Goal: Task Accomplishment & Management: Use online tool/utility

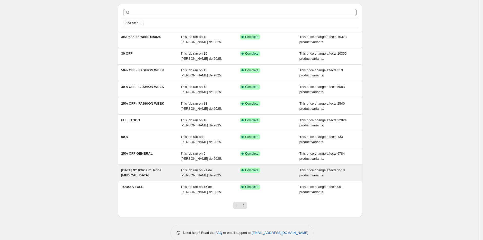
scroll to position [24, 0]
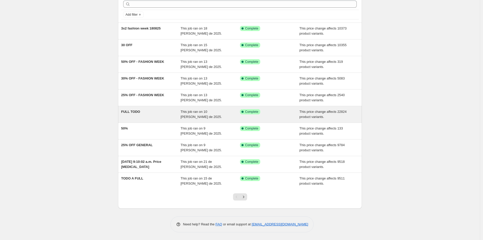
click at [160, 113] on div "FULL TODO" at bounding box center [151, 114] width 60 height 10
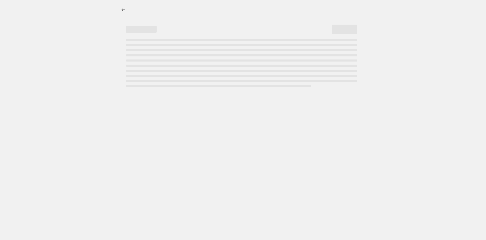
select select "pcap"
select select "no_change"
select select "tag"
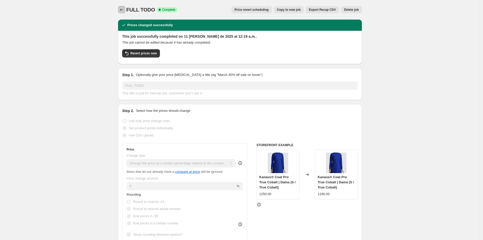
drag, startPoint x: 126, startPoint y: 8, endPoint x: 158, endPoint y: 8, distance: 32.1
click at [158, 8] on div "FULL TODO Success Complete Complete Price revert scheduling Copy to new job Exp…" at bounding box center [240, 9] width 244 height 7
click at [147, 9] on span "FULL TODO" at bounding box center [140, 10] width 29 height 6
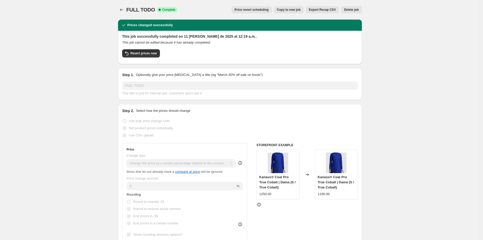
click at [122, 9] on icon "Price change jobs" at bounding box center [121, 9] width 3 height 3
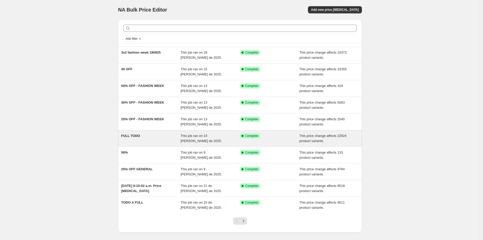
scroll to position [24, 0]
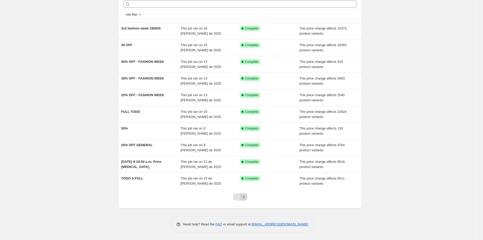
click at [245, 198] on icon "Next" at bounding box center [243, 197] width 5 height 5
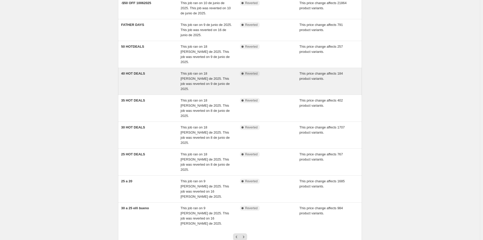
scroll to position [75, 0]
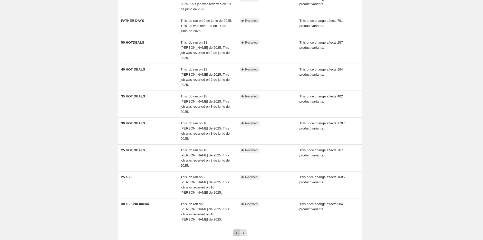
click at [235, 229] on button "Previous" at bounding box center [236, 232] width 7 height 7
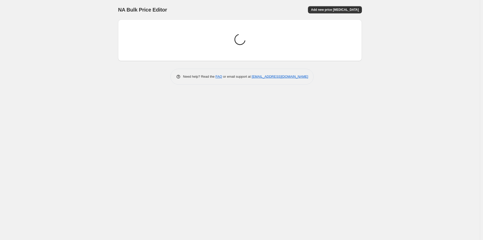
scroll to position [0, 0]
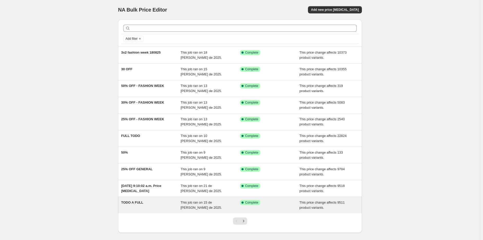
click at [149, 209] on div "TODO A FULL" at bounding box center [151, 205] width 60 height 10
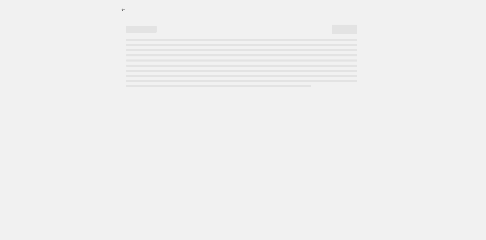
select select "ecap"
select select "no_change"
select select "collection"
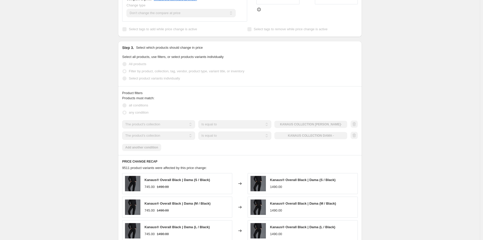
scroll to position [304, 0]
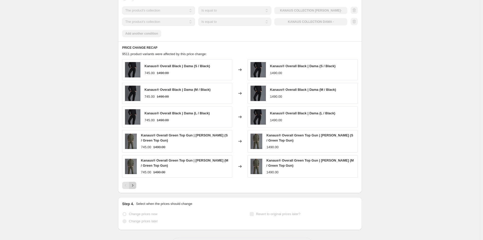
click at [133, 186] on icon "Next" at bounding box center [132, 186] width 1 height 2
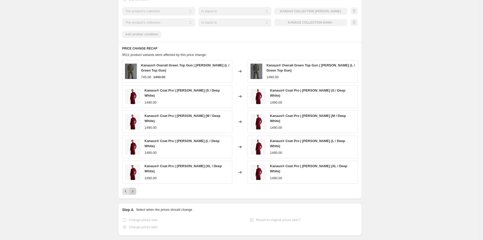
click at [135, 189] on icon "Next" at bounding box center [132, 191] width 5 height 5
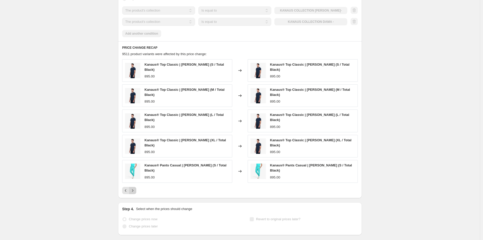
click at [135, 188] on icon "Next" at bounding box center [132, 190] width 5 height 5
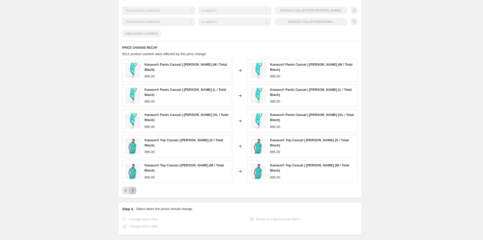
click at [135, 188] on icon "Next" at bounding box center [132, 190] width 5 height 5
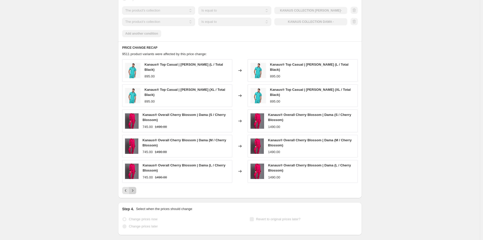
click at [136, 187] on button "Next" at bounding box center [132, 190] width 7 height 7
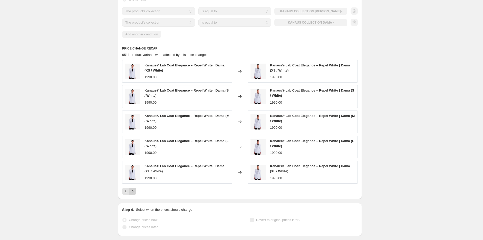
click at [132, 191] on icon "Next" at bounding box center [132, 191] width 5 height 5
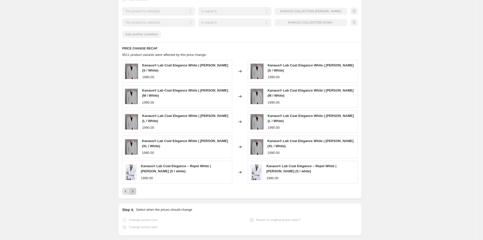
click at [135, 190] on icon "Next" at bounding box center [132, 191] width 5 height 5
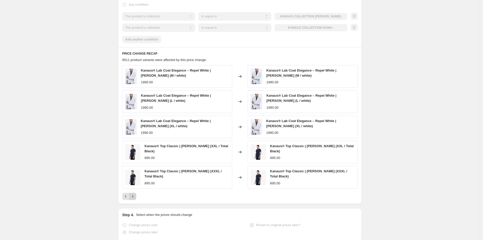
click at [134, 194] on icon "Next" at bounding box center [132, 196] width 5 height 5
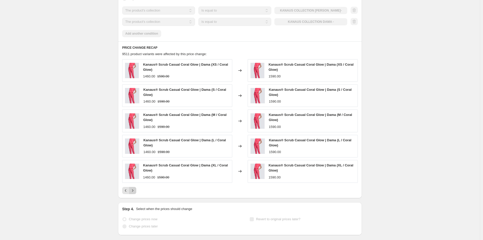
click at [134, 190] on icon "Next" at bounding box center [132, 190] width 5 height 5
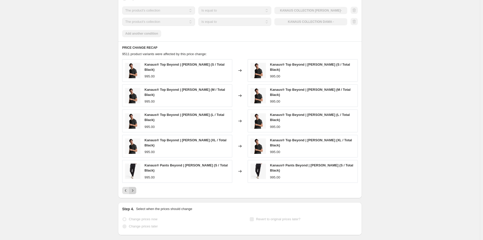
click at [134, 190] on div "PRICE CHANGE RECAP 9511 product variants were affected by this price change: Ka…" at bounding box center [240, 119] width 244 height 157
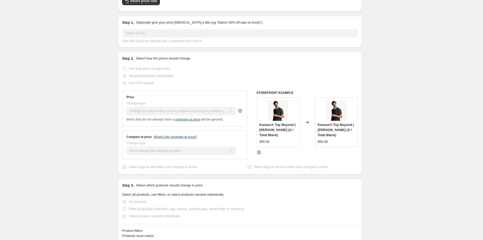
scroll to position [0, 0]
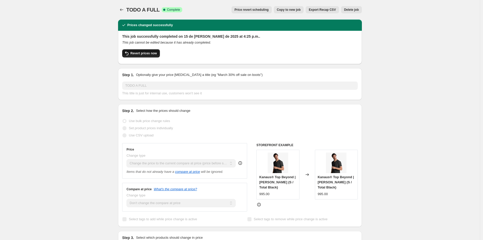
click at [135, 55] on button "Revert prices now" at bounding box center [141, 53] width 38 height 8
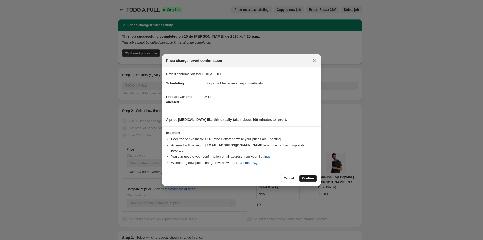
click at [309, 177] on span "Confirm" at bounding box center [308, 179] width 12 height 4
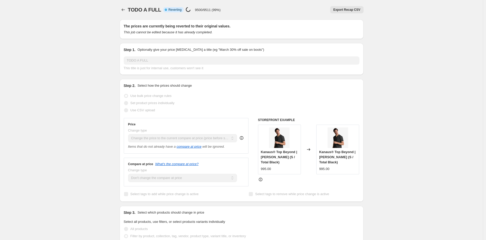
select select "ecap"
select select "no_change"
select select "collection"
